Goal: Ask a question

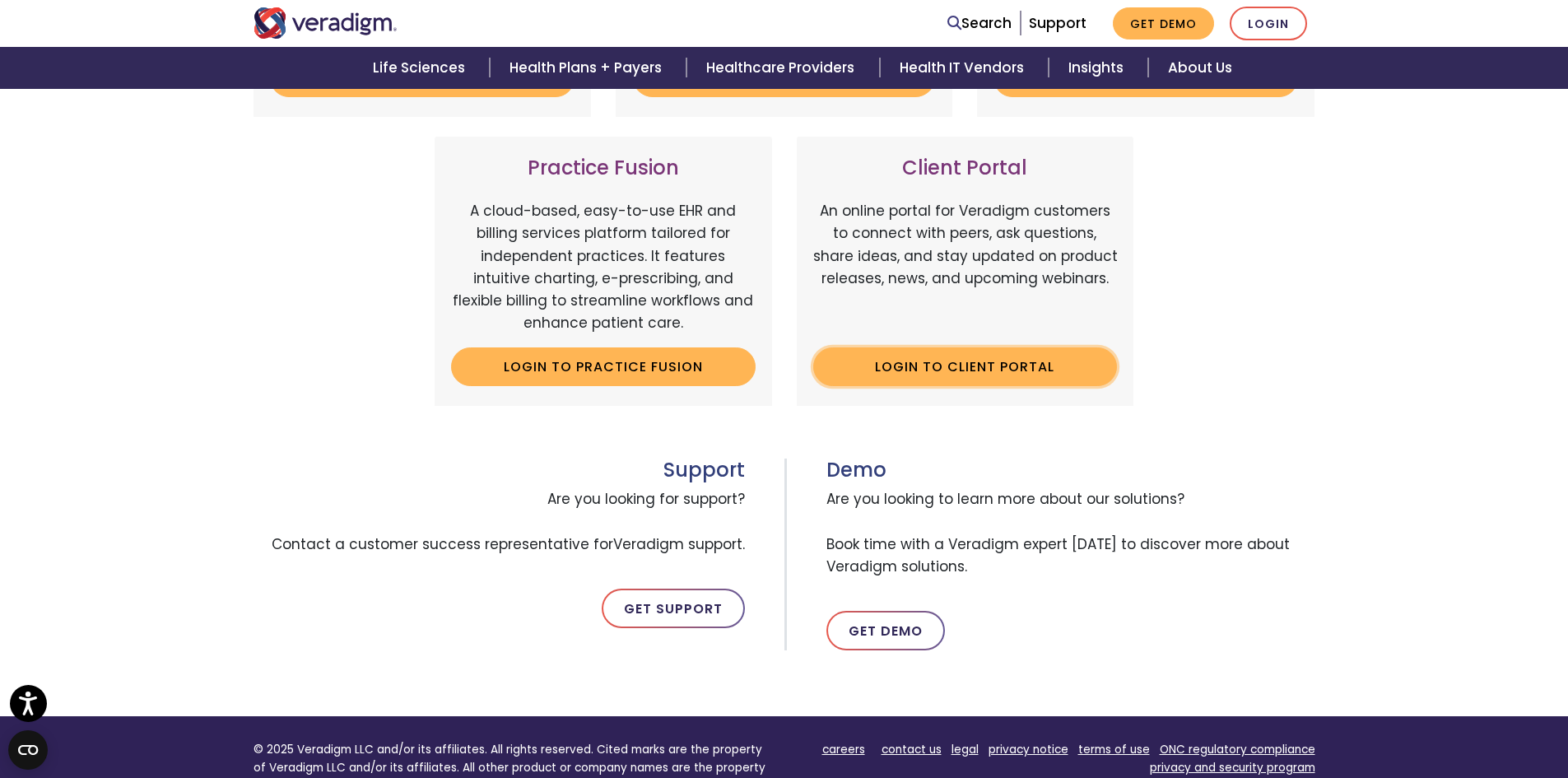
scroll to position [576, 0]
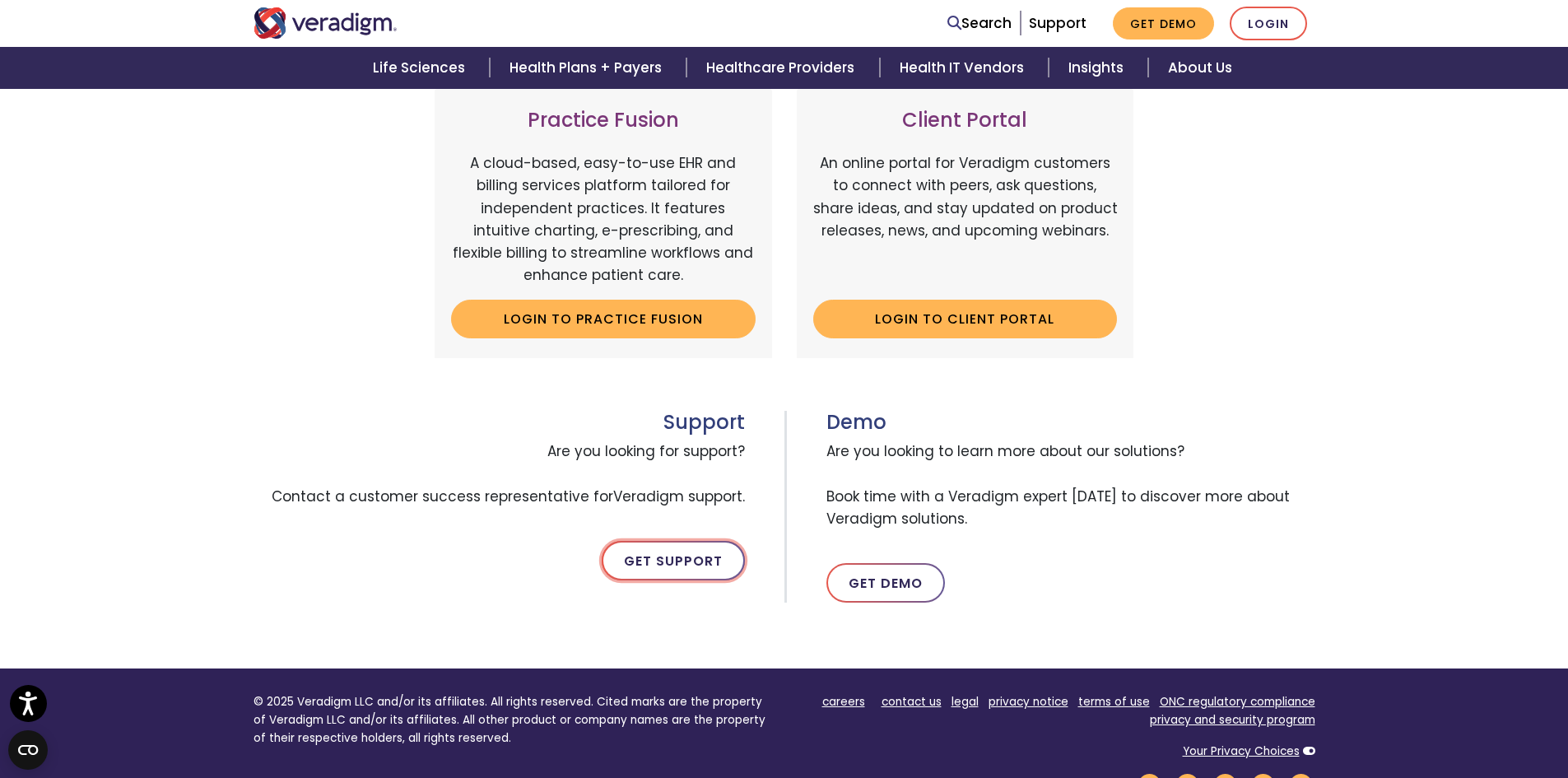
click at [656, 552] on link "Get Support" at bounding box center [673, 560] width 143 height 39
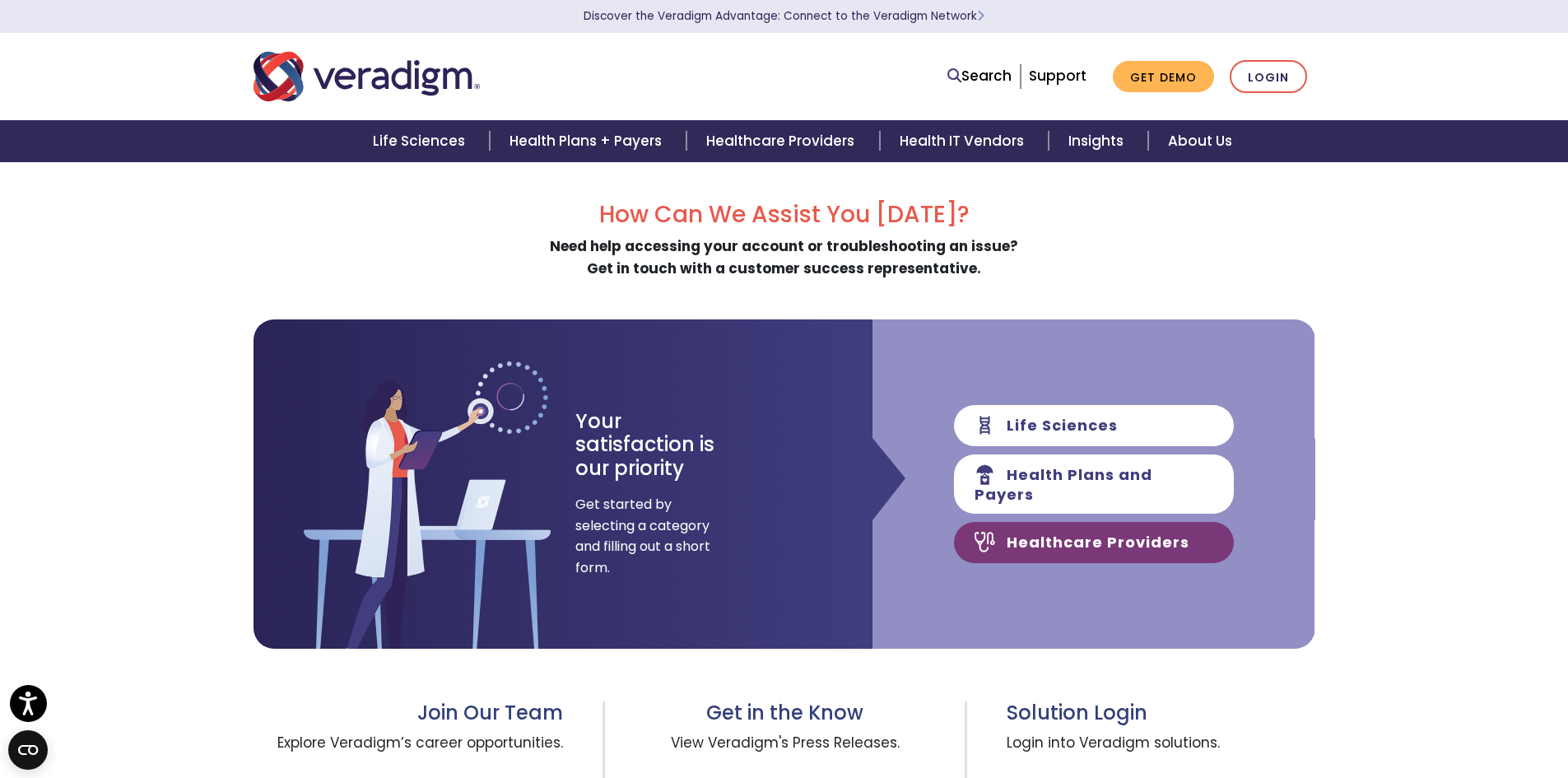
click at [1030, 530] on link "Healthcare Providers" at bounding box center [1094, 542] width 280 height 41
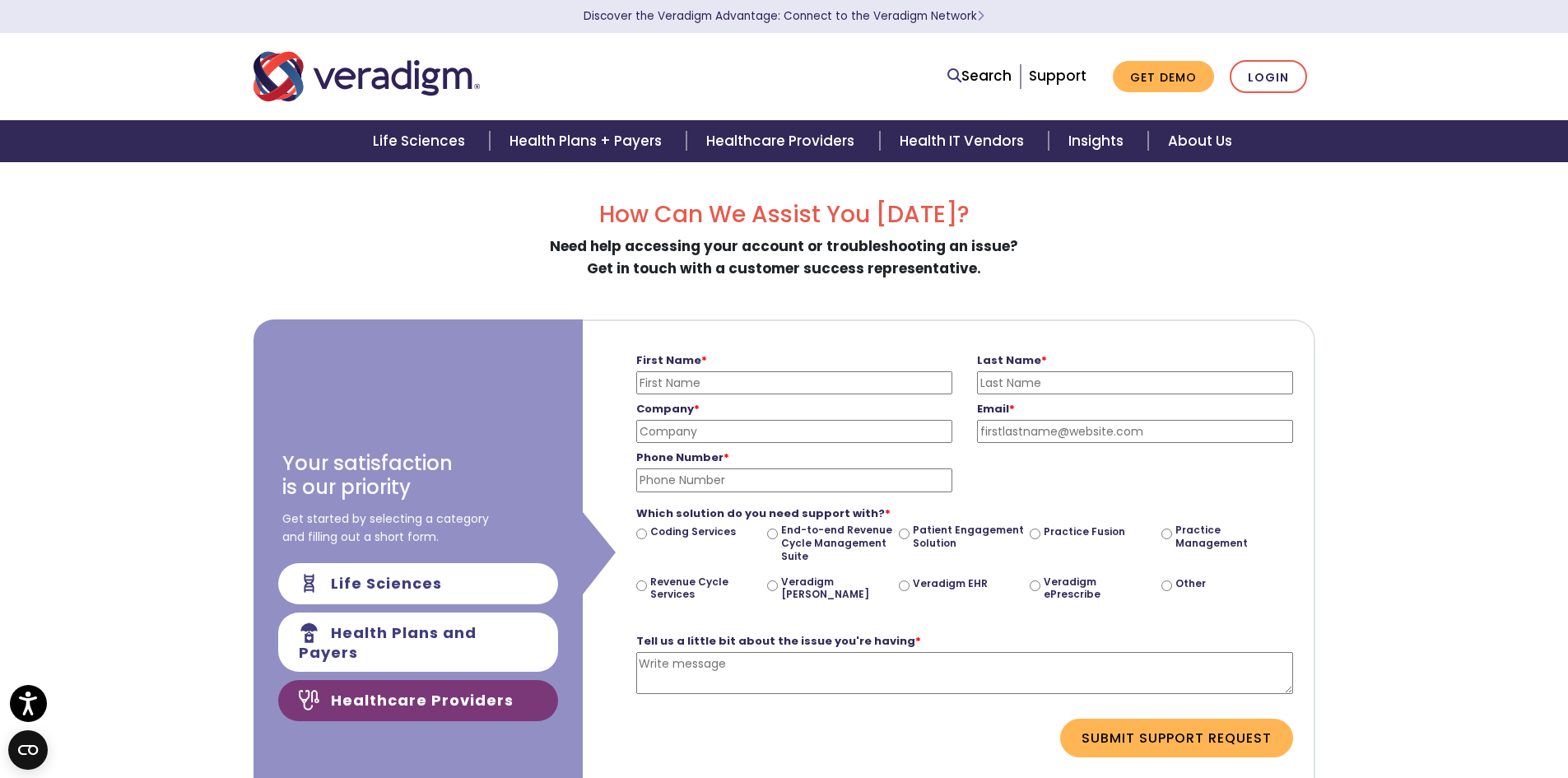
click at [1168, 583] on input "Other" at bounding box center [1167, 586] width 11 height 11
radio input "true"
click at [696, 374] on input "First Name *" at bounding box center [794, 382] width 316 height 23
type input "Miraca"
click at [1266, 72] on link "Login" at bounding box center [1268, 76] width 77 height 34
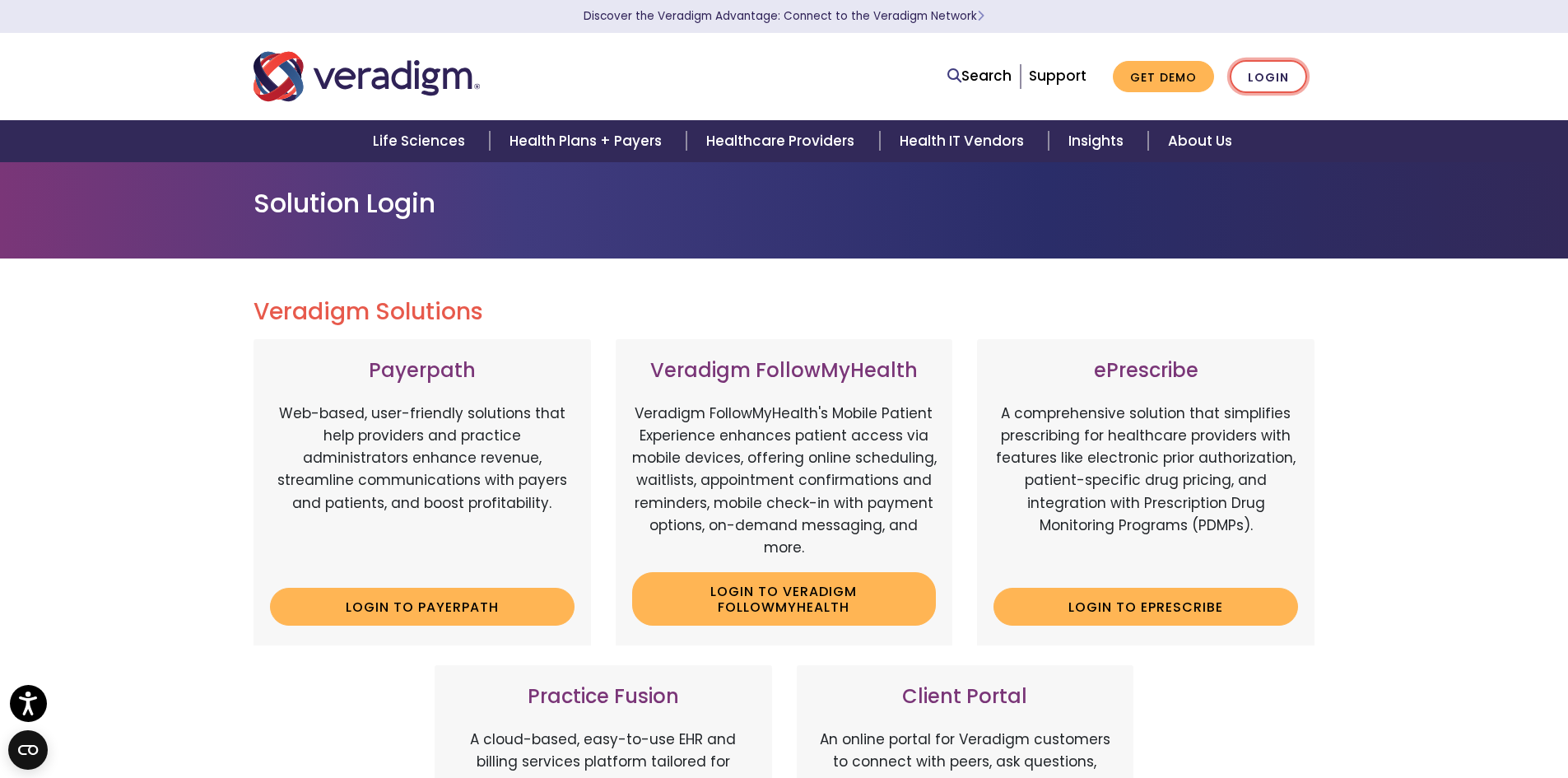
drag, startPoint x: 0, startPoint y: 0, endPoint x: 1266, endPoint y: 72, distance: 1268.0
click at [1266, 72] on link "Login" at bounding box center [1268, 76] width 77 height 34
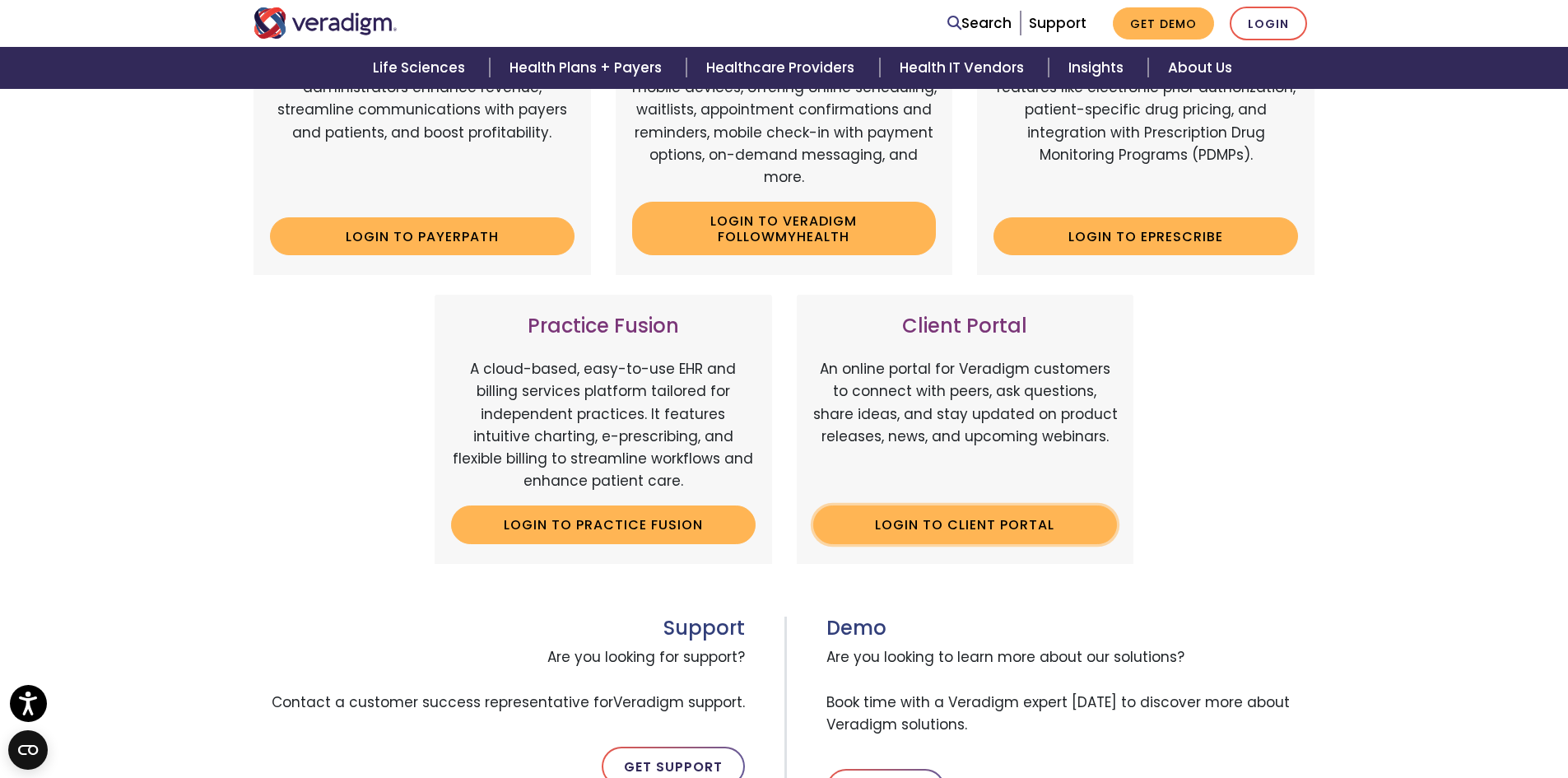
scroll to position [411, 0]
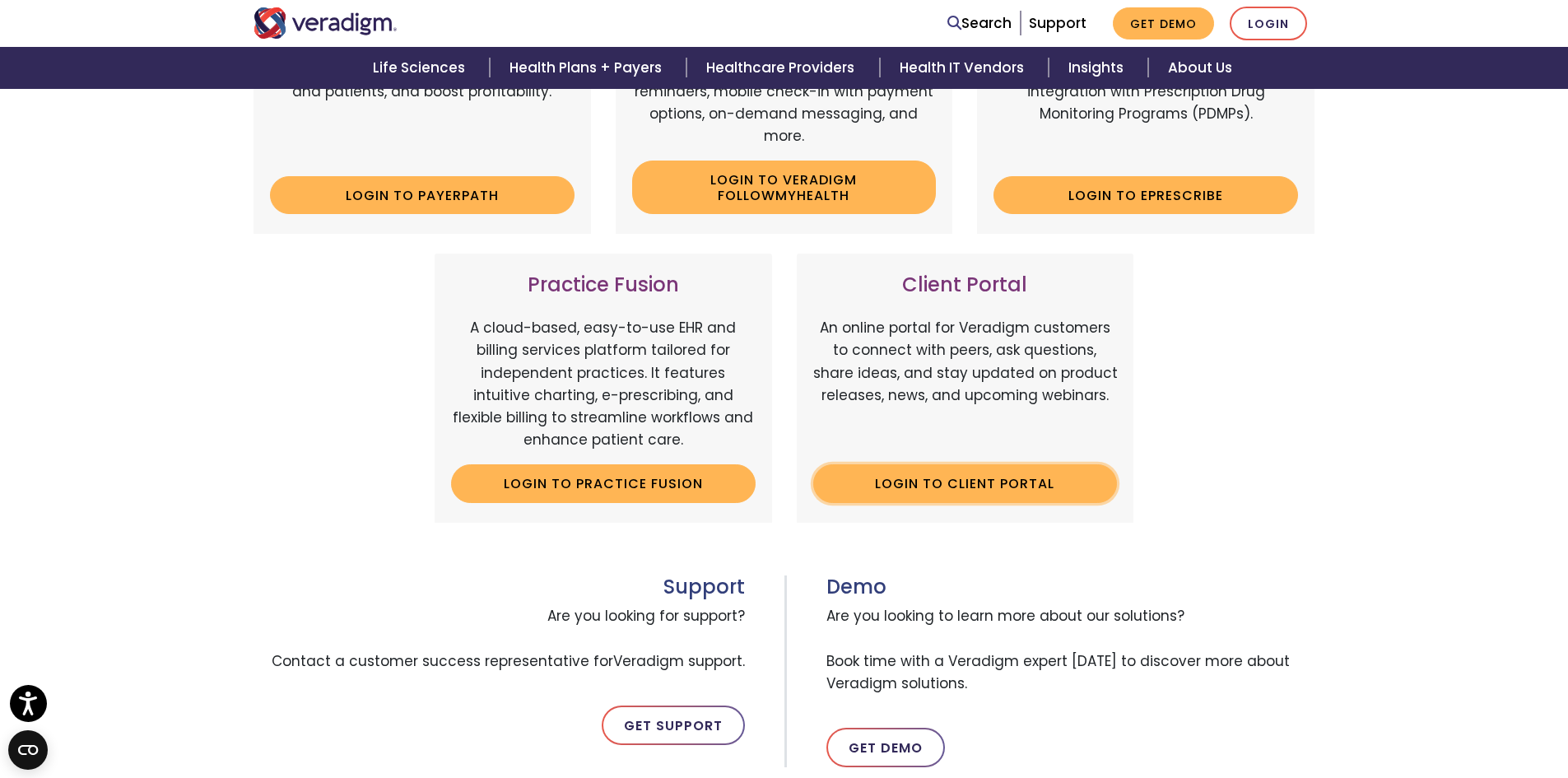
click at [936, 479] on link "Login to Client Portal" at bounding box center [966, 483] width 305 height 38
